Goal: Obtain resource: Download file/media

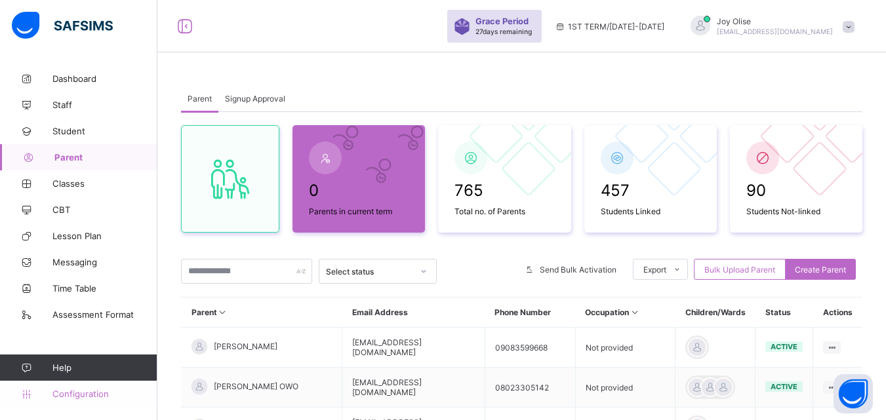
click at [73, 399] on link "Configuration" at bounding box center [78, 394] width 157 height 26
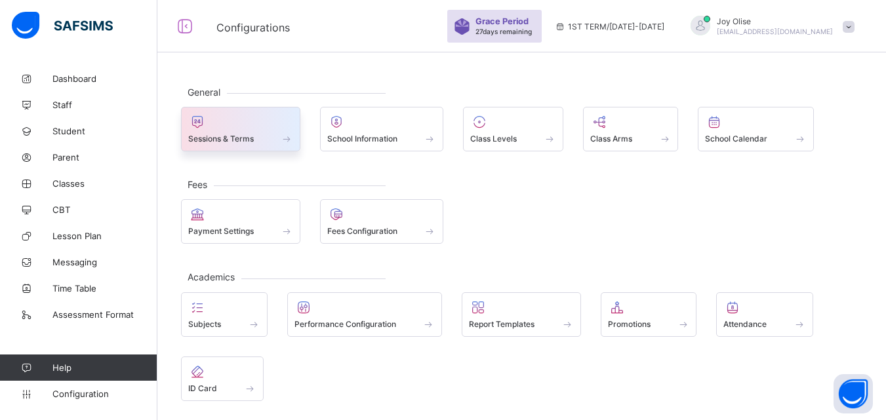
click at [261, 140] on div "Sessions & Terms" at bounding box center [240, 138] width 105 height 11
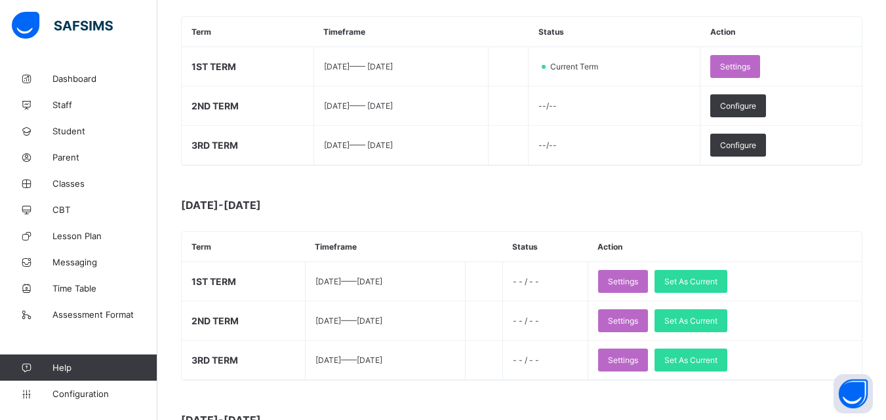
scroll to position [236, 0]
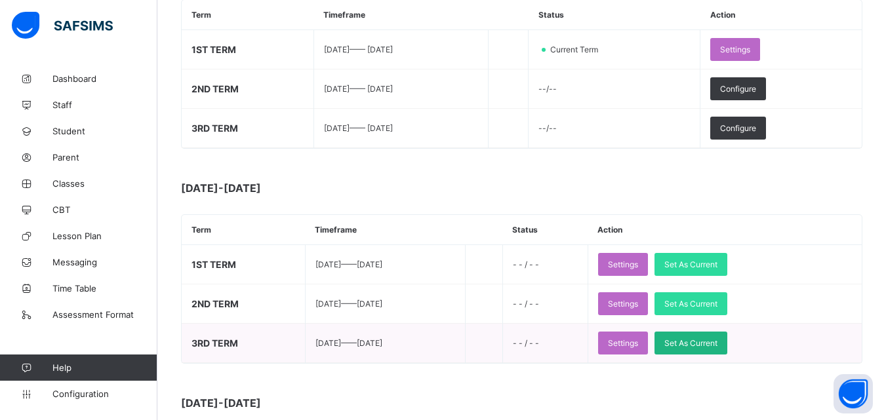
click at [717, 342] on span "Set As Current" at bounding box center [690, 343] width 53 height 10
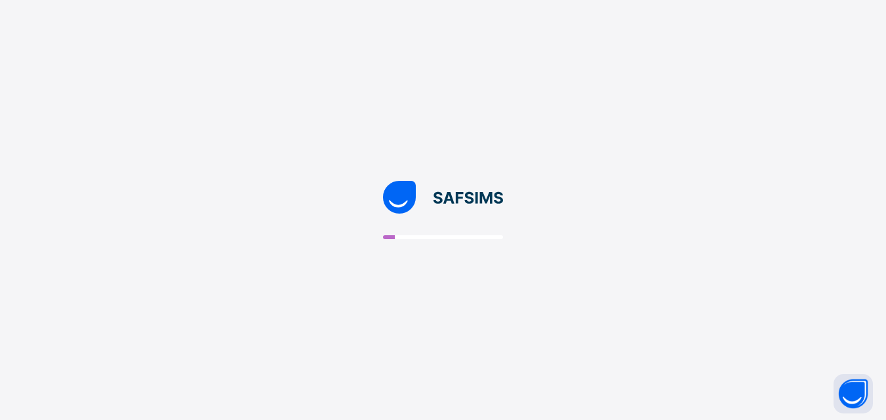
scroll to position [0, 0]
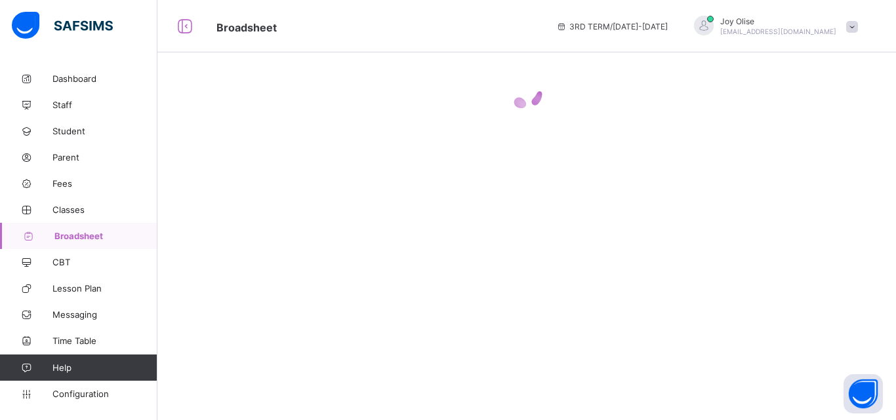
drag, startPoint x: 886, startPoint y: 121, endPoint x: 894, endPoint y: 170, distance: 49.8
click at [885, 170] on div at bounding box center [526, 210] width 738 height 420
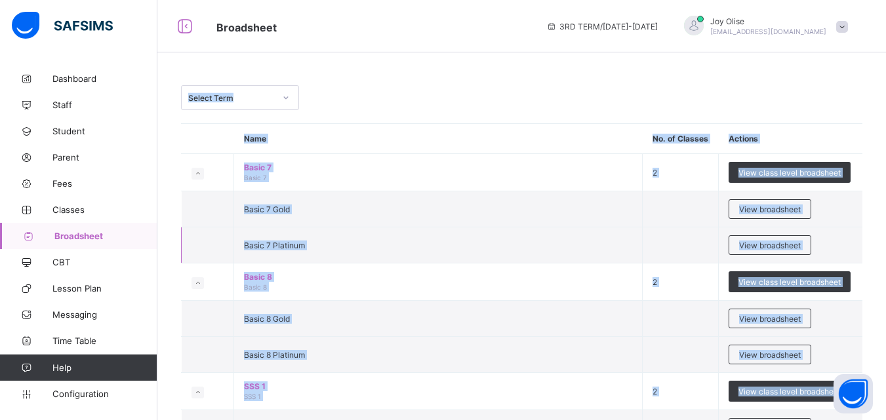
click at [618, 231] on td "Basic 7 Platinum" at bounding box center [438, 245] width 408 height 36
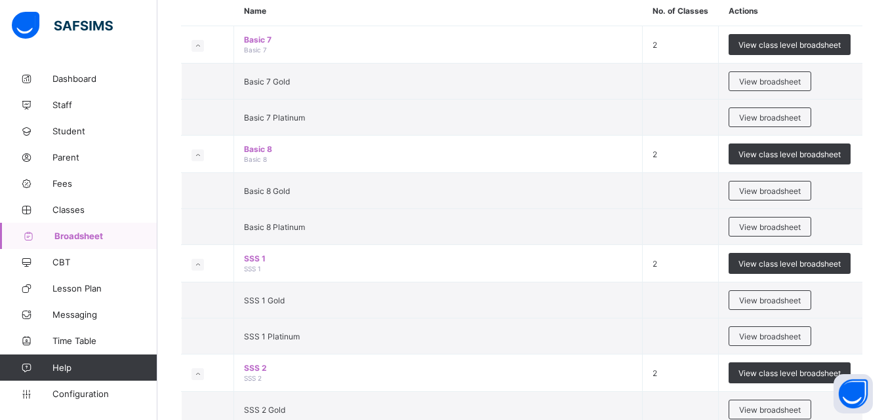
scroll to position [205, 0]
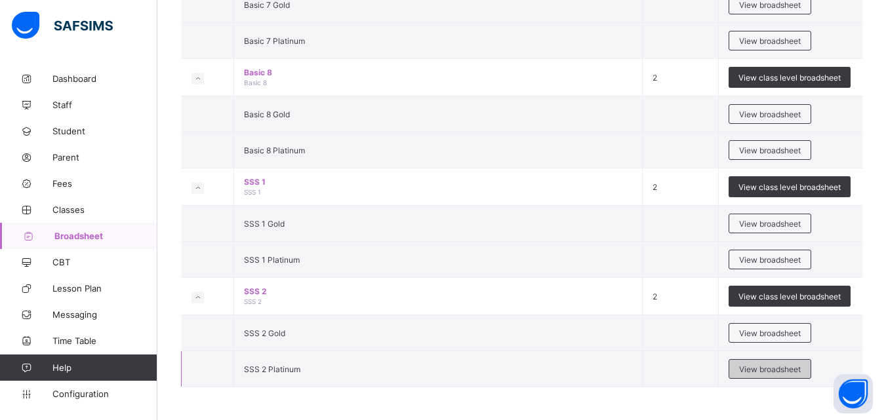
click at [747, 370] on span "View broadsheet" at bounding box center [770, 370] width 62 height 10
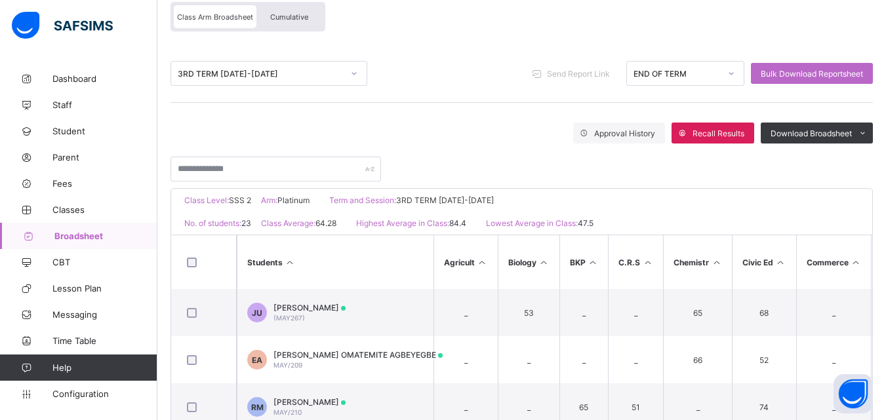
scroll to position [116, 0]
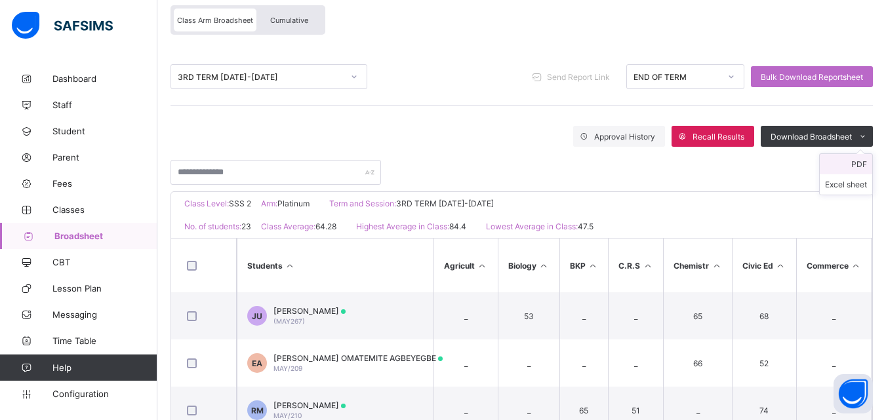
click at [856, 164] on li "PDF" at bounding box center [846, 164] width 52 height 20
click at [866, 162] on li "PDF" at bounding box center [846, 164] width 52 height 20
click at [866, 167] on li "PDF" at bounding box center [846, 164] width 52 height 20
click at [852, 167] on li "PDF" at bounding box center [846, 164] width 52 height 20
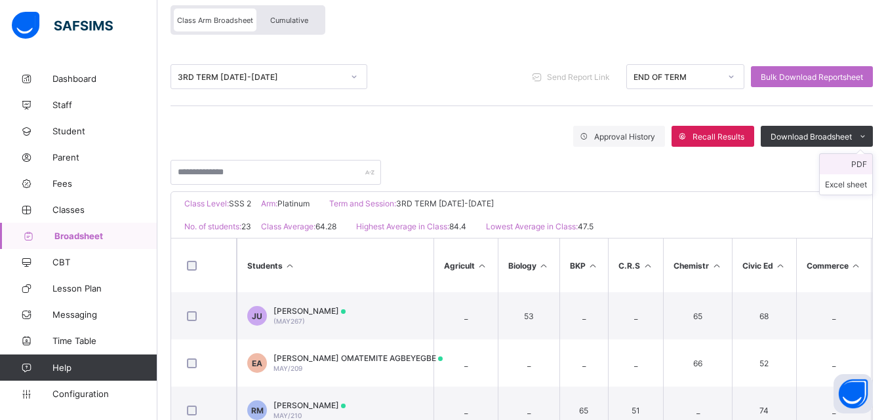
click at [865, 168] on li "PDF" at bounding box center [846, 164] width 52 height 20
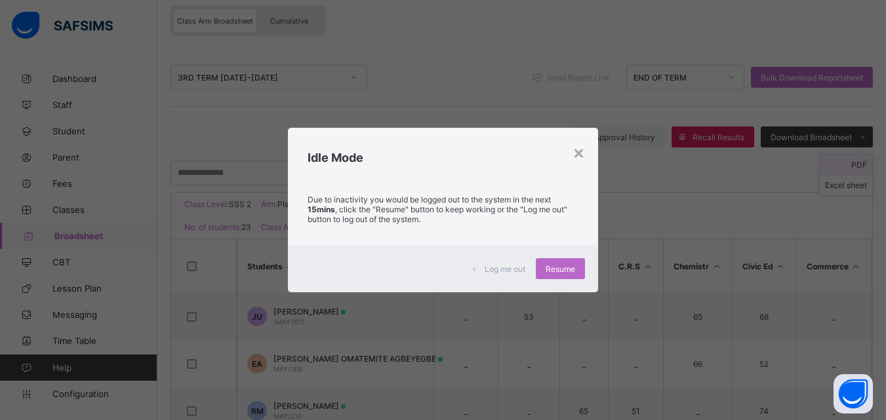
scroll to position [116, 0]
click at [578, 161] on div "×" at bounding box center [578, 152] width 12 height 22
